Goal: Information Seeking & Learning: Learn about a topic

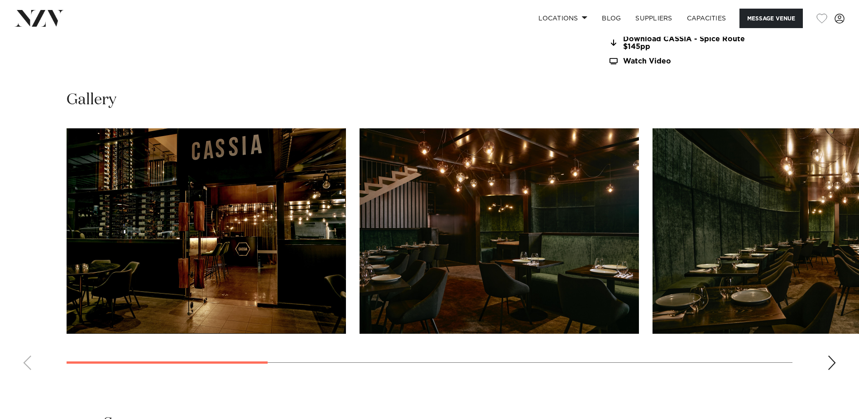
scroll to position [997, 0]
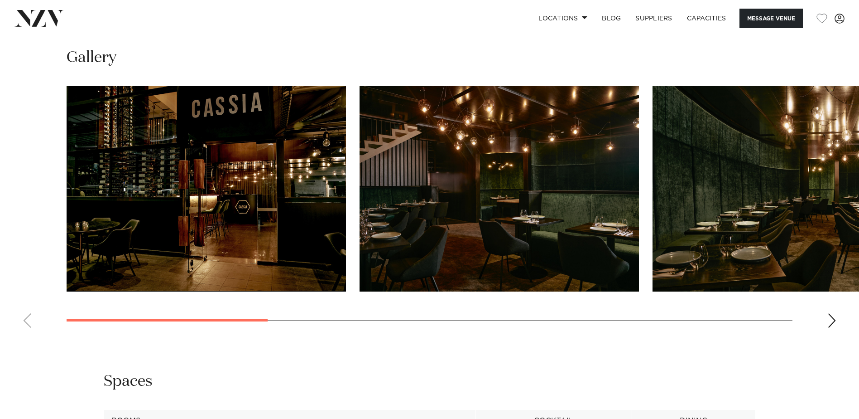
click at [835, 321] on div "Next slide" at bounding box center [832, 320] width 9 height 14
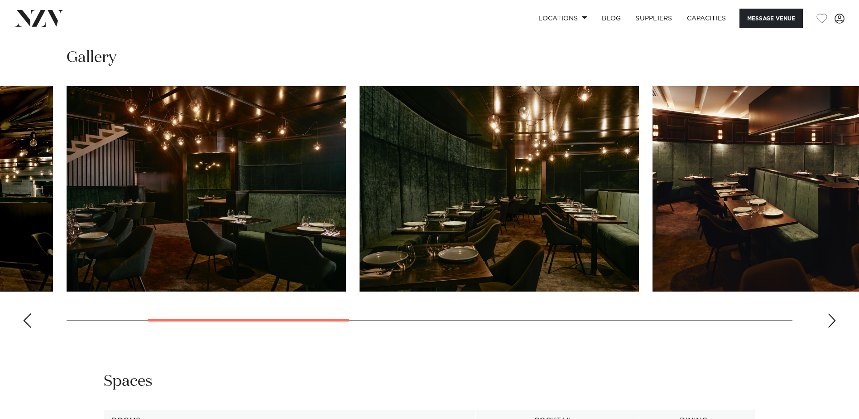
click at [835, 321] on div "Next slide" at bounding box center [832, 320] width 9 height 14
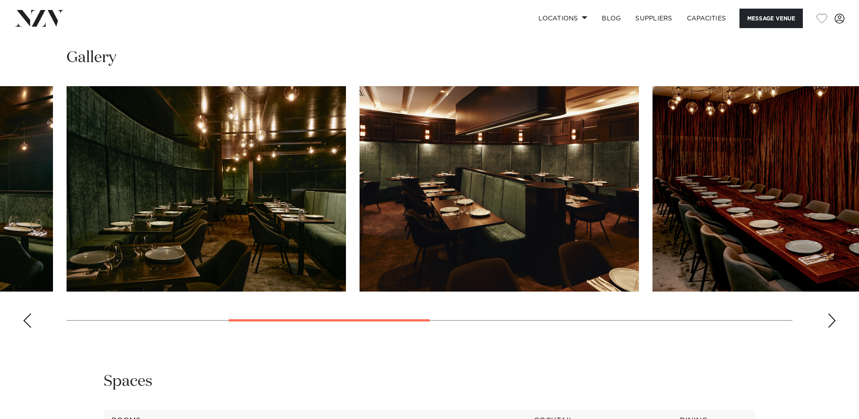
click at [841, 321] on swiper-container at bounding box center [429, 210] width 859 height 249
click at [833, 323] on div "Next slide" at bounding box center [832, 320] width 9 height 14
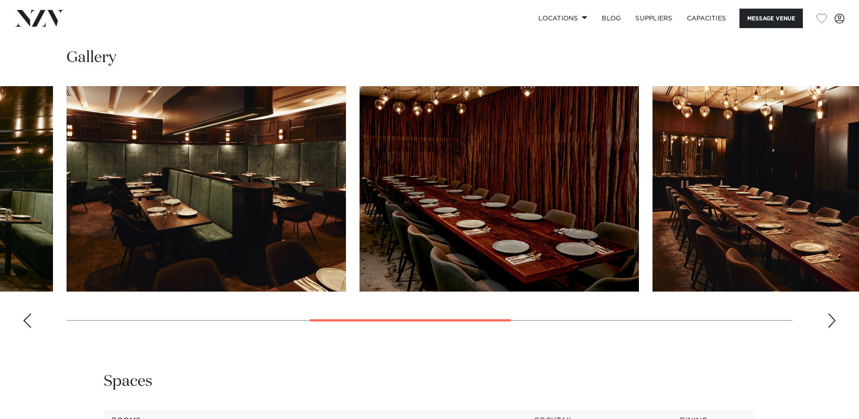
click at [833, 323] on div "Next slide" at bounding box center [832, 320] width 9 height 14
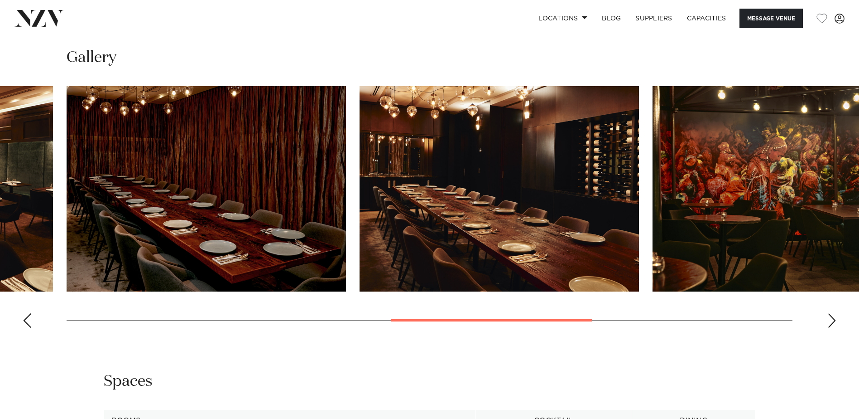
click at [833, 323] on div "Next slide" at bounding box center [832, 320] width 9 height 14
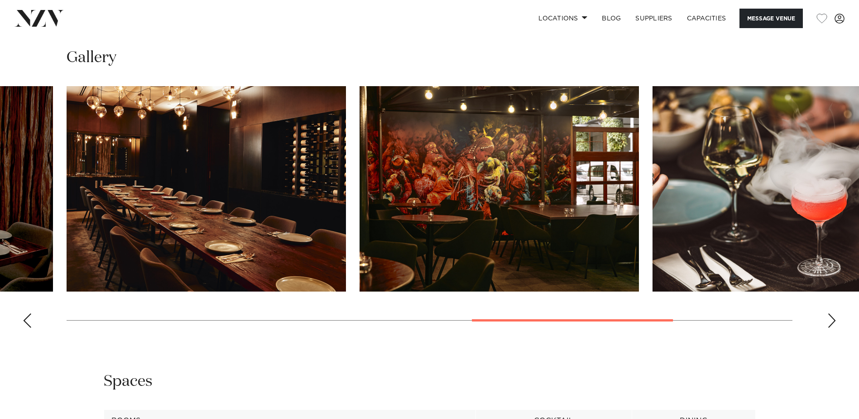
click at [833, 323] on div "Next slide" at bounding box center [832, 320] width 9 height 14
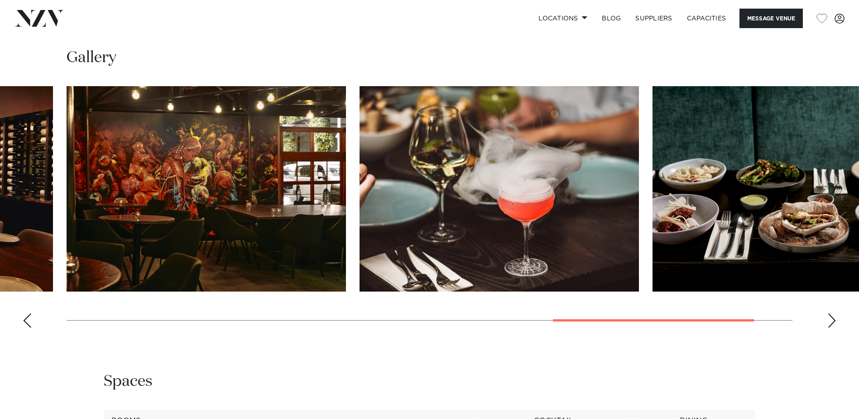
click at [833, 323] on div "Next slide" at bounding box center [832, 320] width 9 height 14
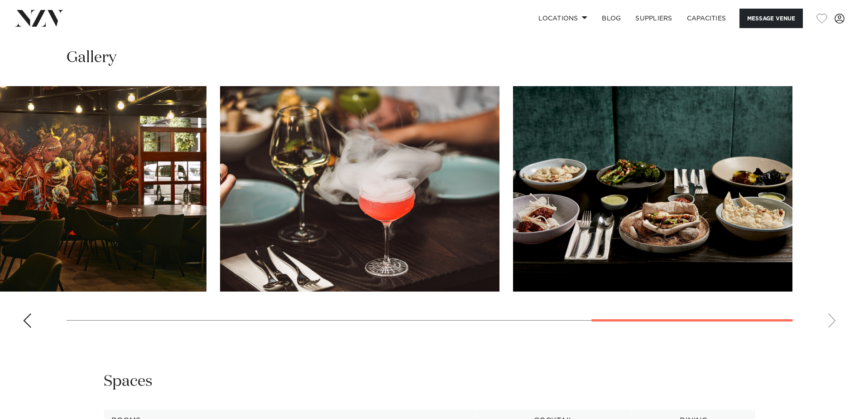
click at [833, 323] on swiper-container at bounding box center [429, 210] width 859 height 249
